Goal: Check status: Check status

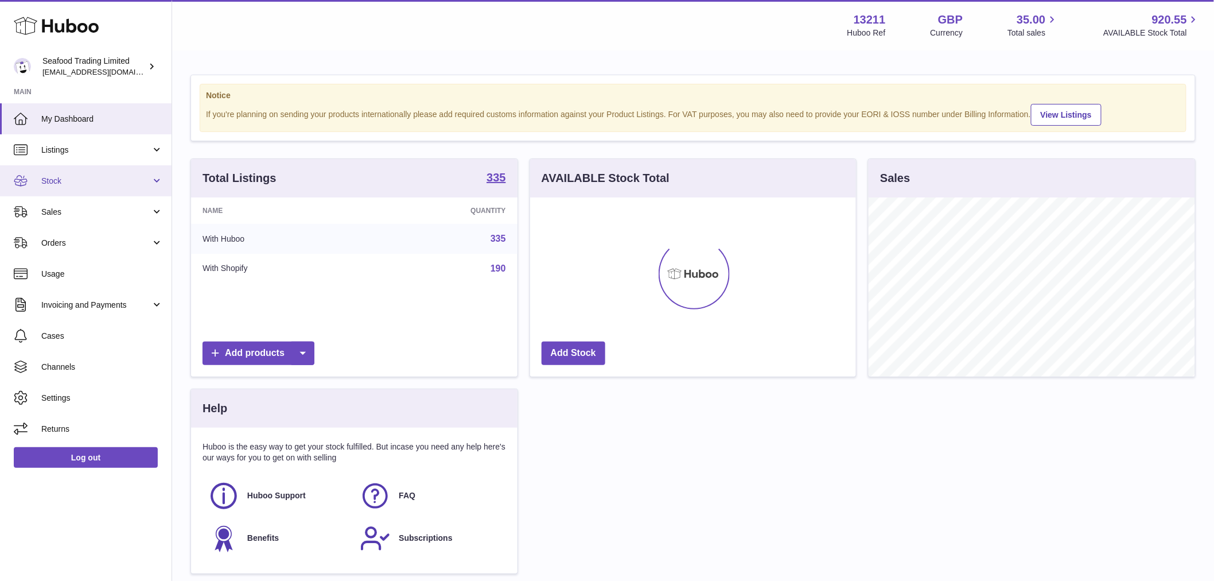
scroll to position [179, 326]
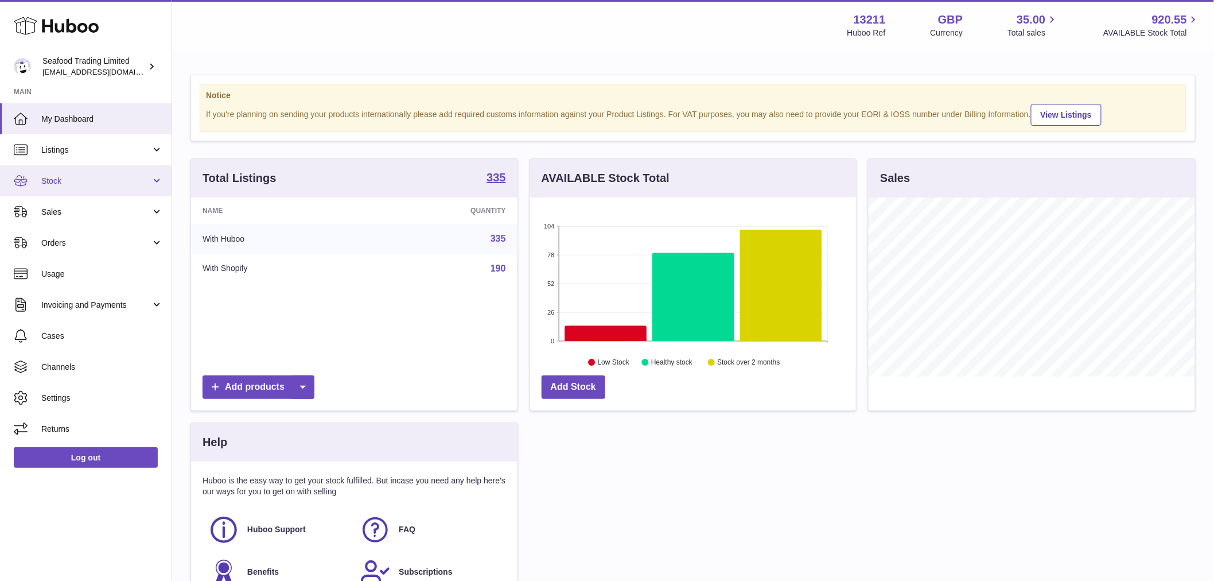
click at [67, 185] on span "Stock" at bounding box center [96, 181] width 110 height 11
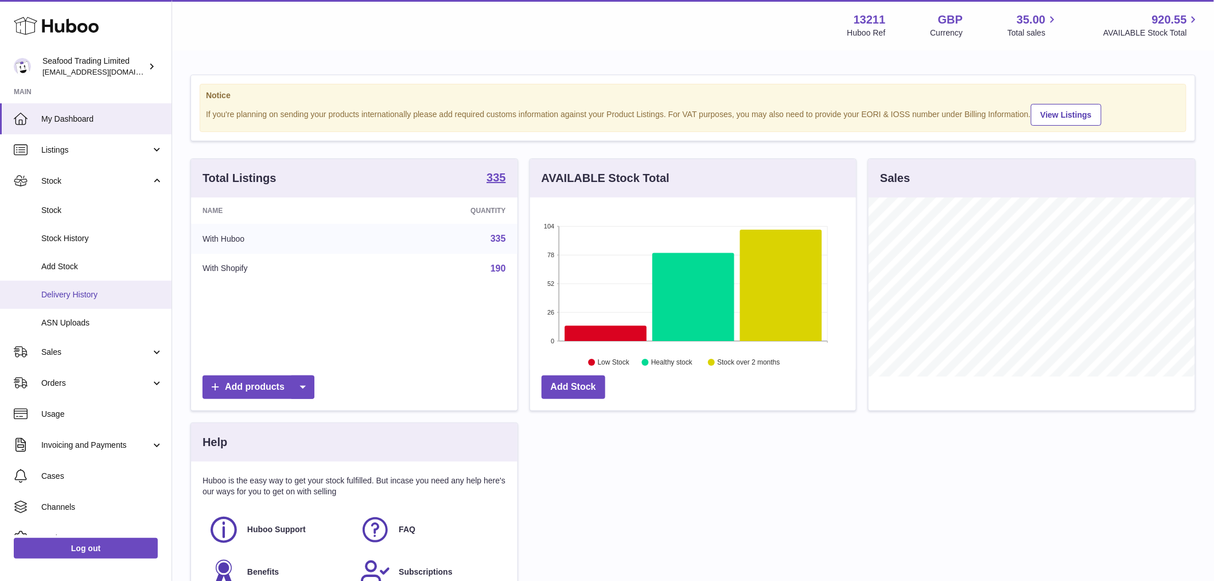
click at [88, 287] on link "Delivery History" at bounding box center [86, 295] width 172 height 28
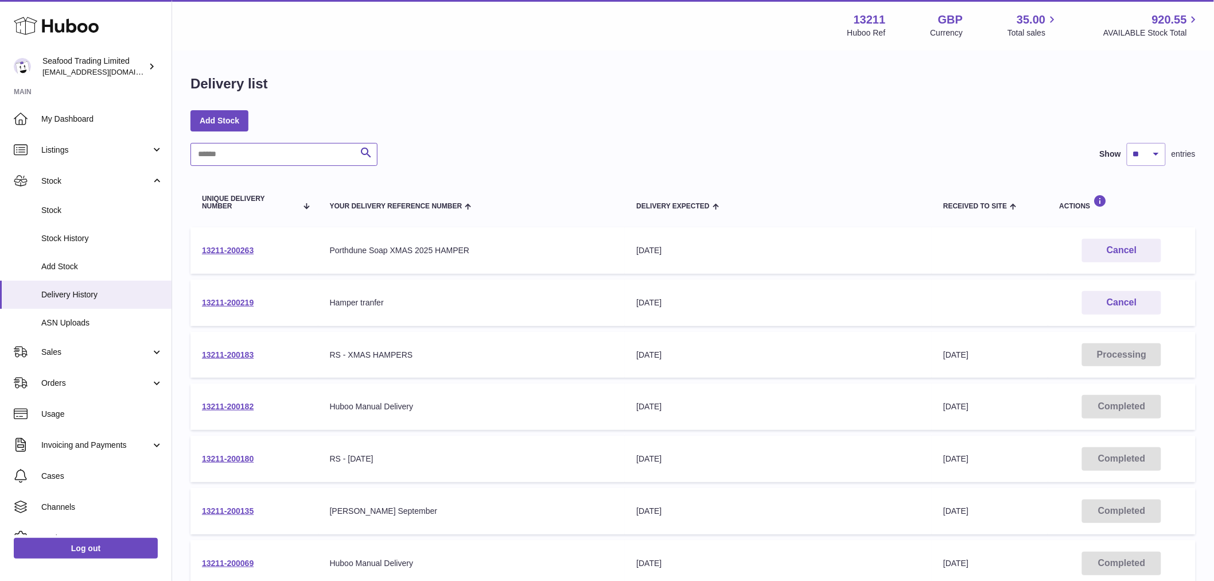
paste input "**********"
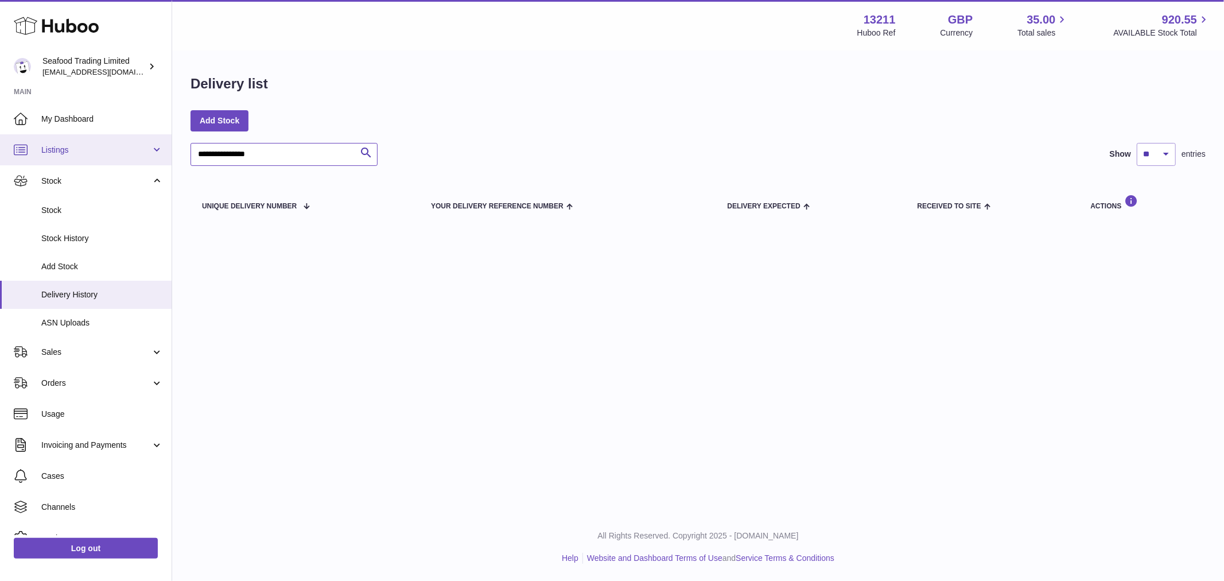
drag, startPoint x: 216, startPoint y: 152, endPoint x: 122, endPoint y: 151, distance: 94.1
click at [122, 151] on div "**********" at bounding box center [612, 290] width 1224 height 581
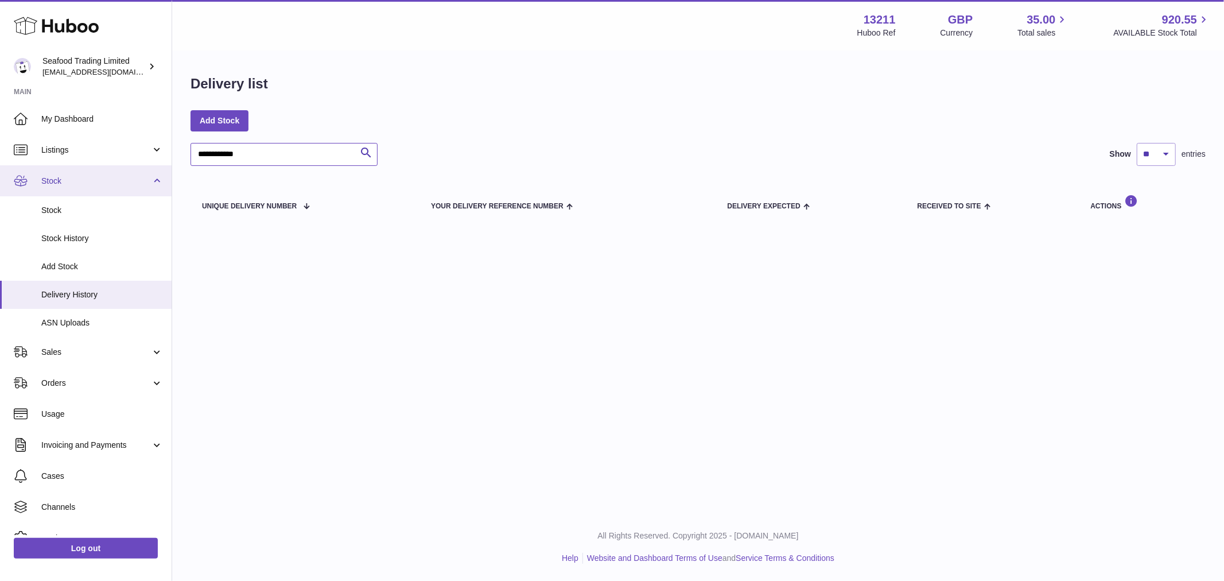
type input "**********"
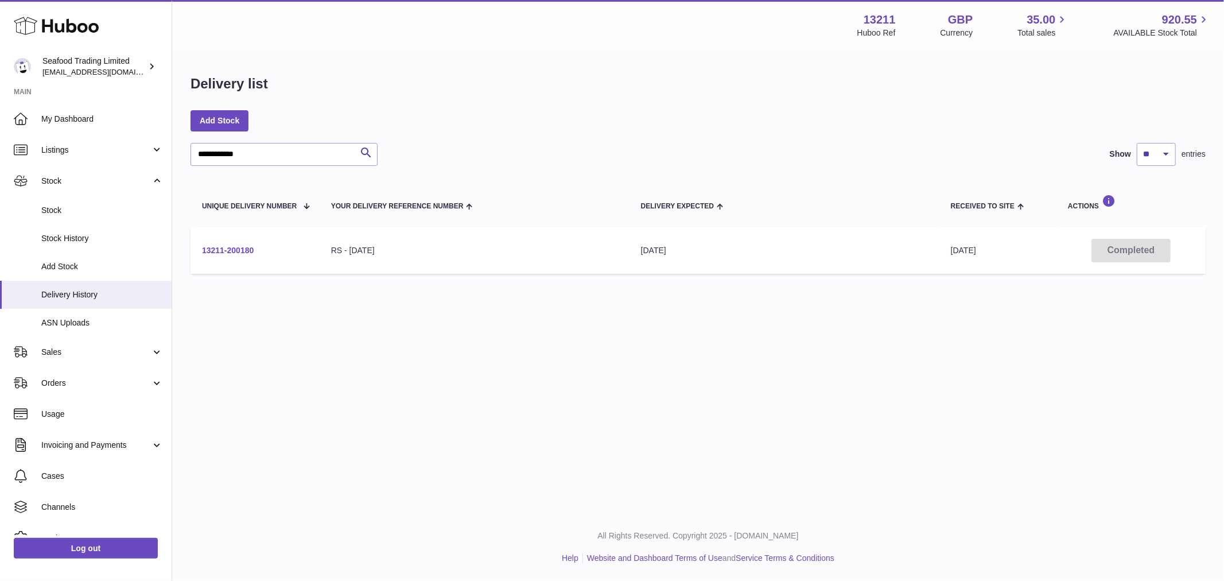
click at [229, 250] on link "13211-200180" at bounding box center [228, 250] width 52 height 9
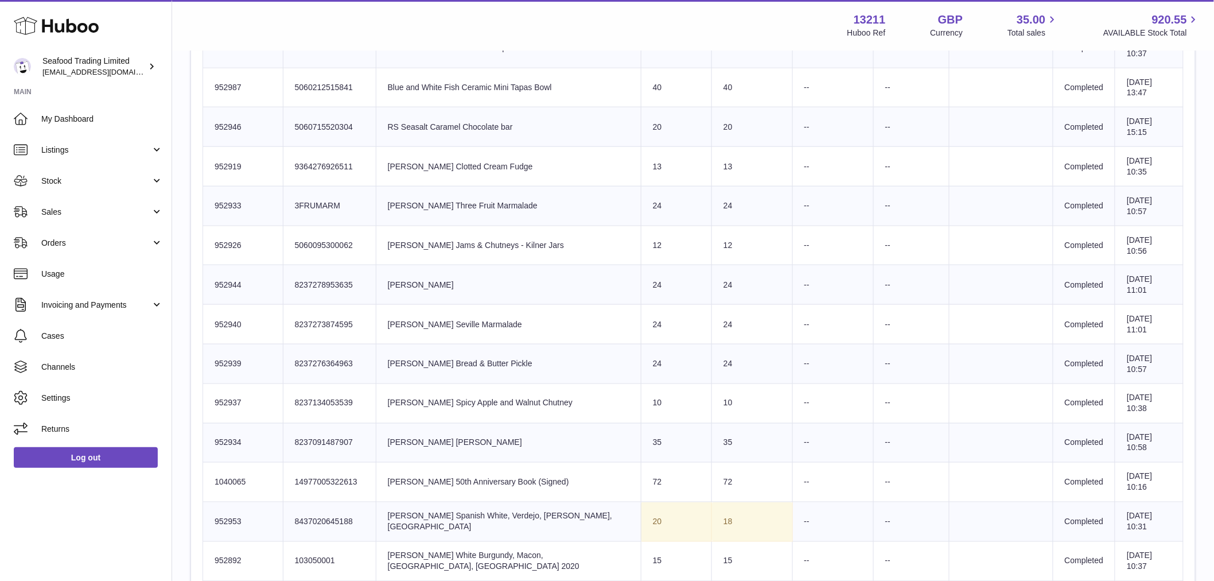
scroll to position [574, 0]
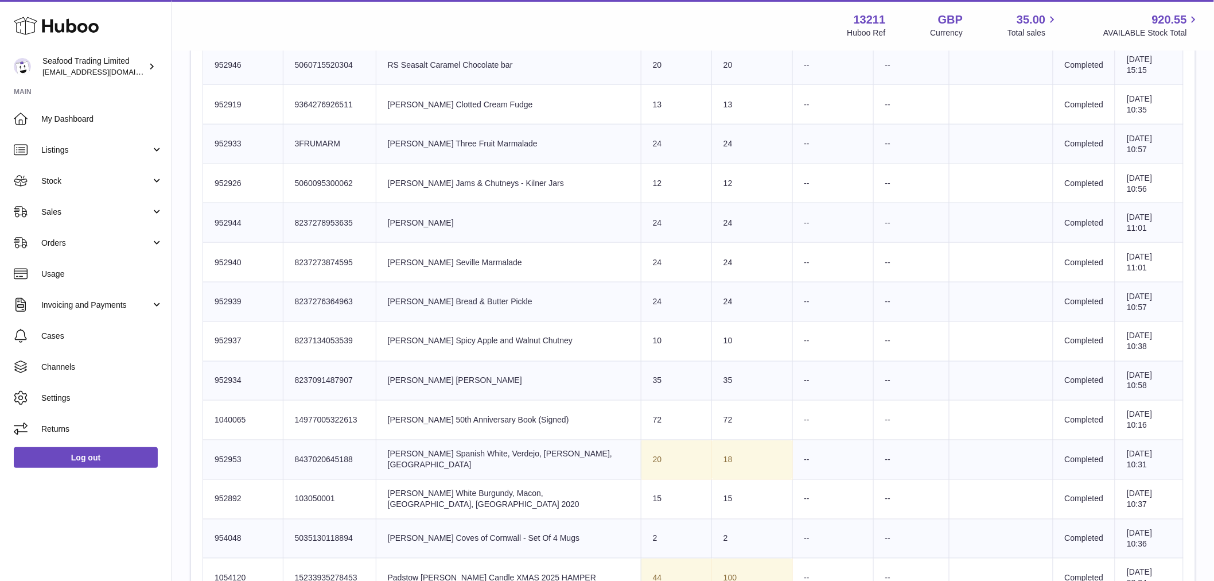
drag, startPoint x: 231, startPoint y: 460, endPoint x: 202, endPoint y: 460, distance: 28.7
click at [203, 460] on table "Huboo SKU Number Product Identifier Product title Sent Quantity Received Quanti…" at bounding box center [693, 440] width 981 height 1023
drag, startPoint x: 225, startPoint y: 457, endPoint x: 237, endPoint y: 462, distance: 12.4
click at [237, 462] on td "Huboo SKU Number 952953" at bounding box center [243, 460] width 80 height 40
click at [226, 460] on td "Huboo SKU Number 952953" at bounding box center [243, 460] width 80 height 40
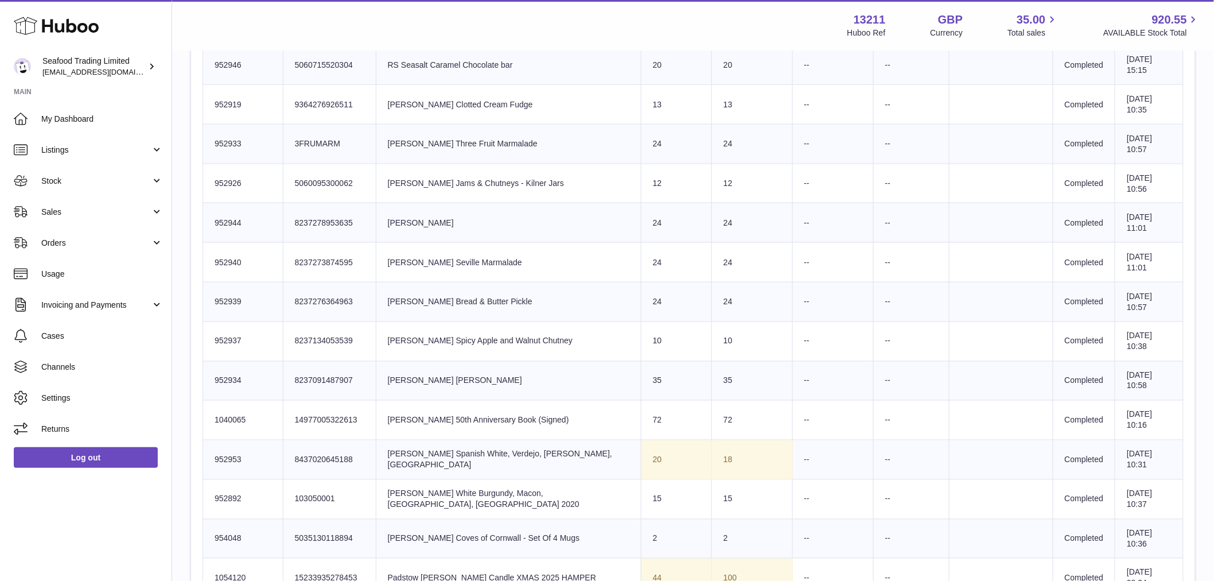
click at [226, 460] on td "Huboo SKU Number 952953" at bounding box center [243, 460] width 80 height 40
copy td "952953"
